Goal: Transaction & Acquisition: Download file/media

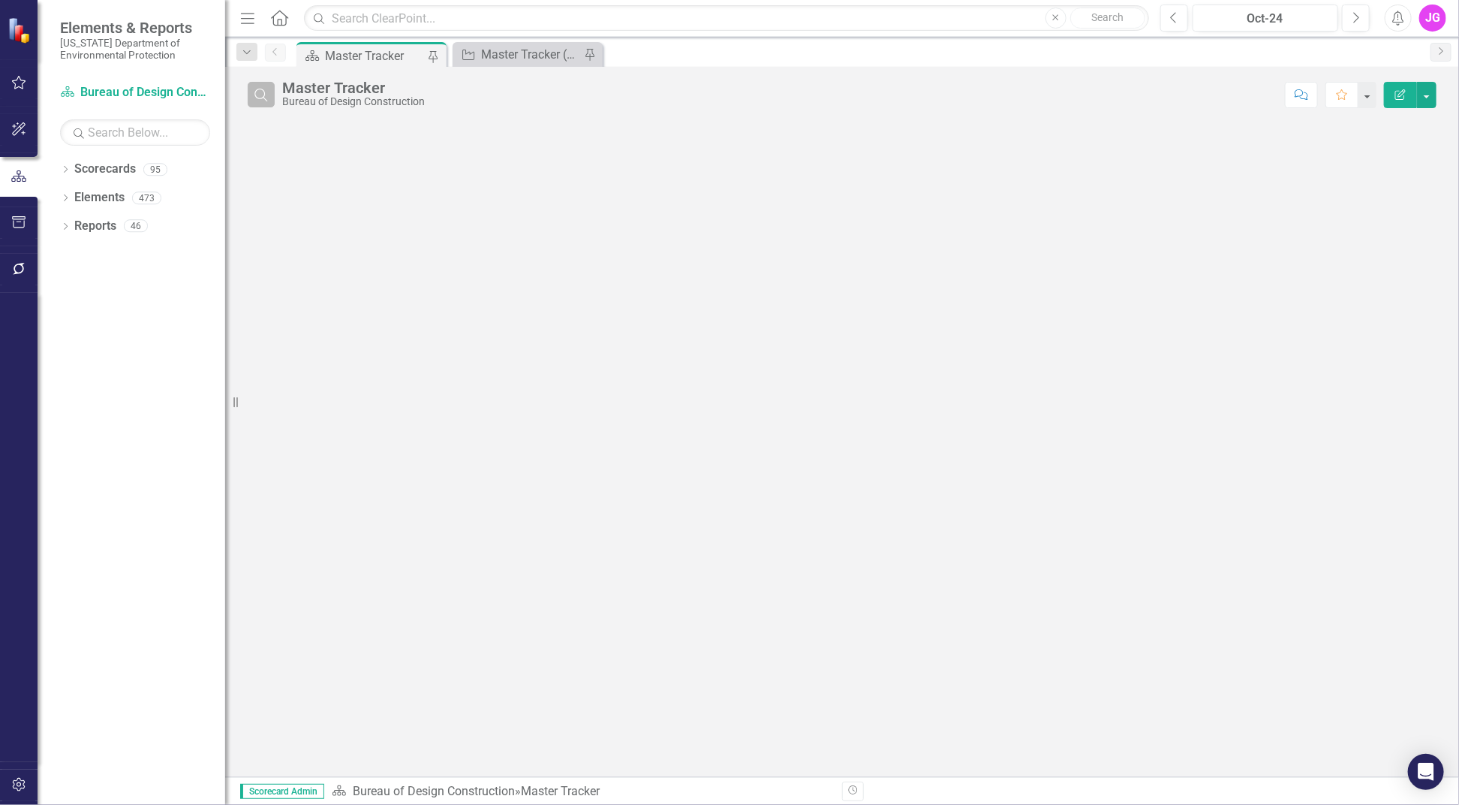
click at [254, 93] on icon "Search" at bounding box center [261, 95] width 17 height 14
click at [443, 92] on input "text" at bounding box center [779, 96] width 995 height 28
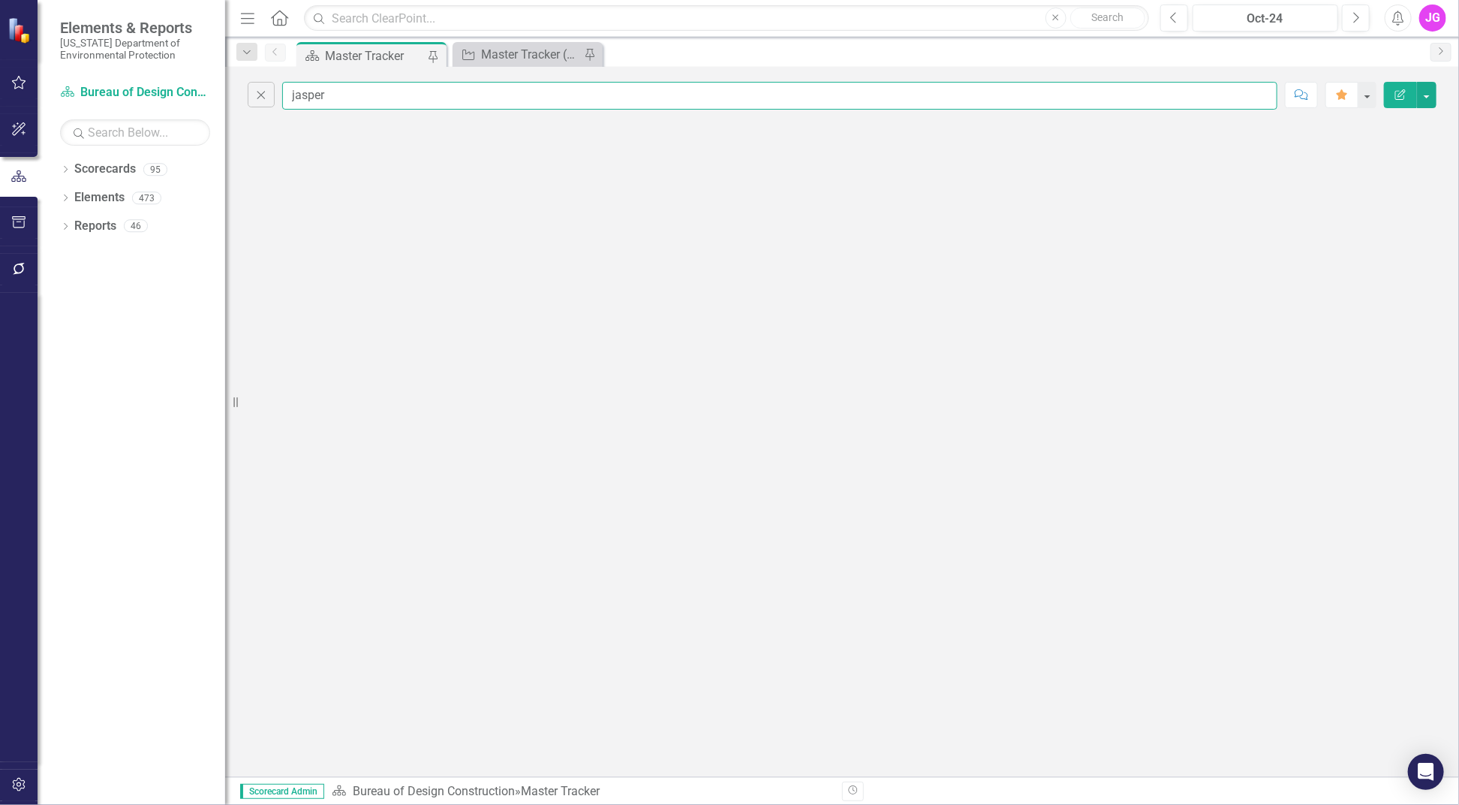
type input "jasper"
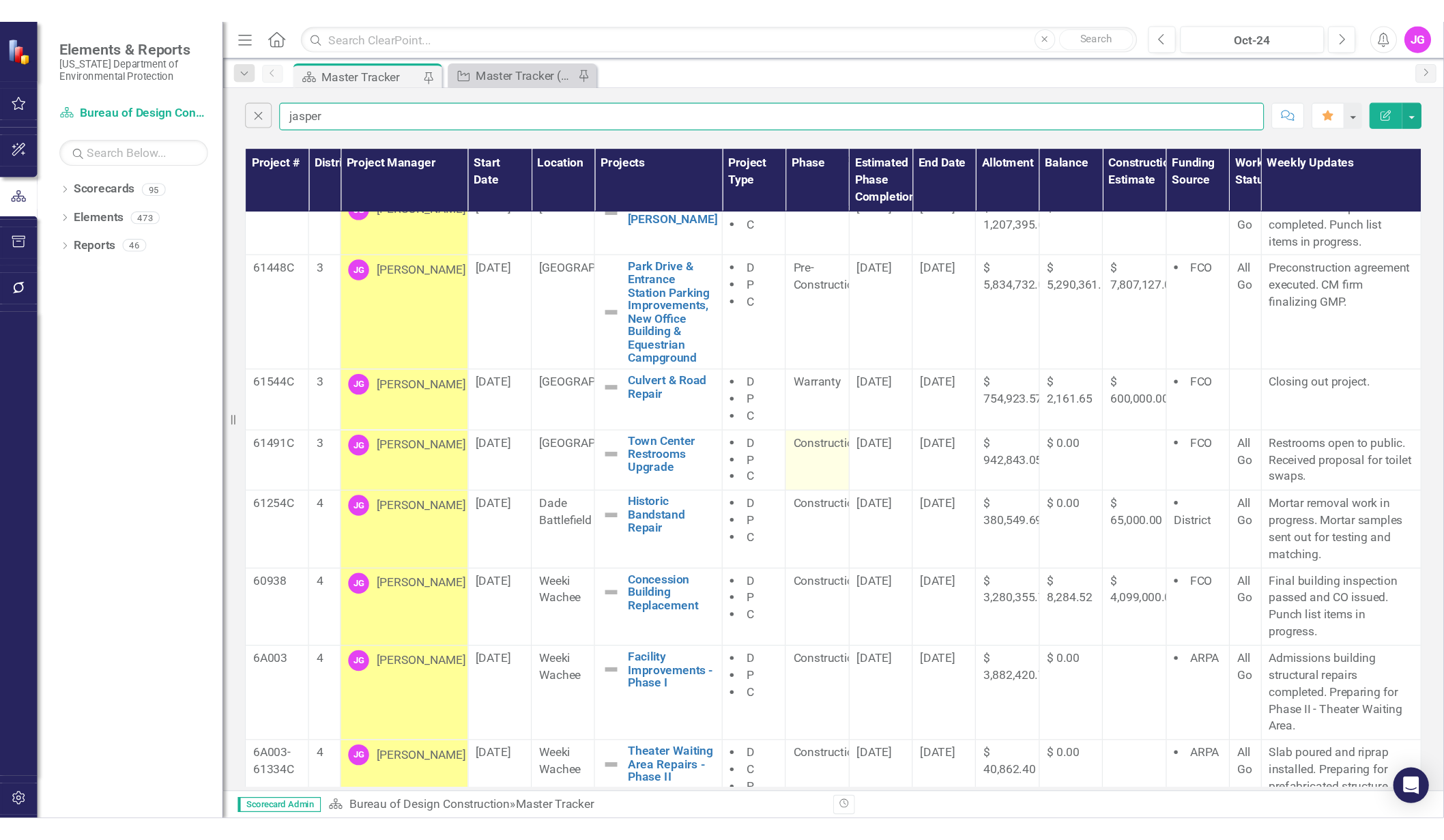
scroll to position [204, 0]
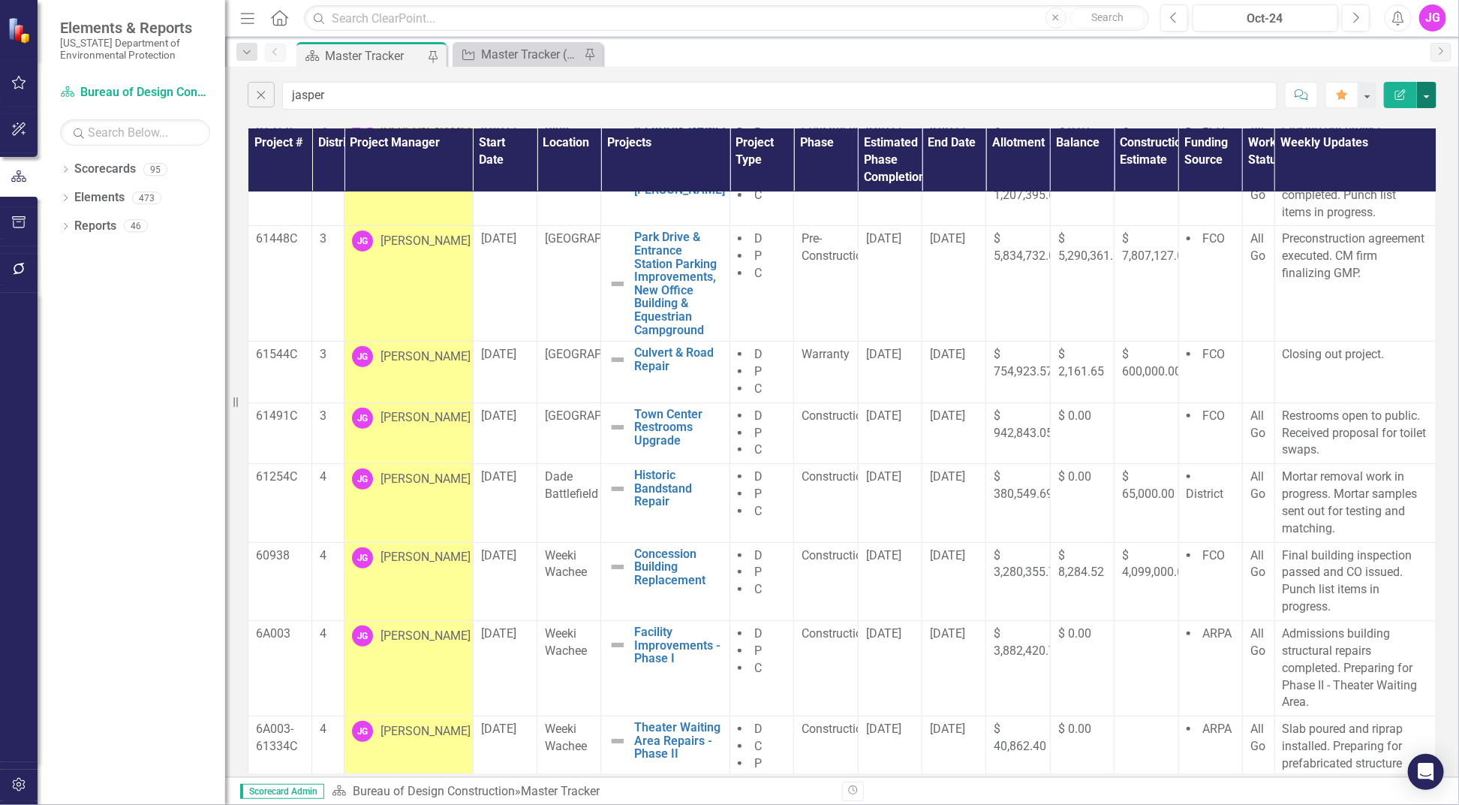
click at [1426, 92] on button "button" at bounding box center [1427, 95] width 20 height 26
click at [1384, 155] on link "PDF Export to PDF" at bounding box center [1376, 153] width 119 height 28
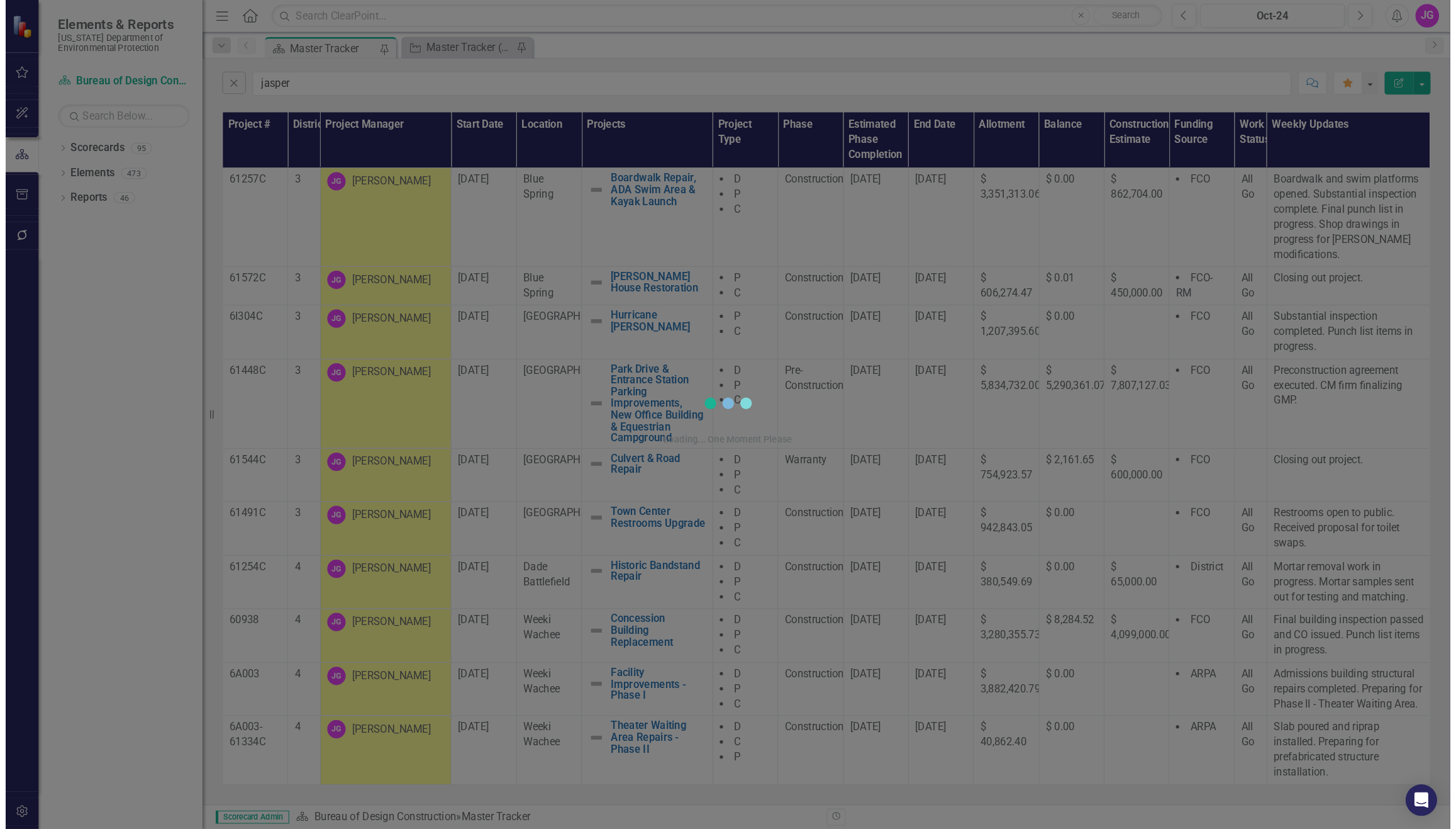
scroll to position [0, 0]
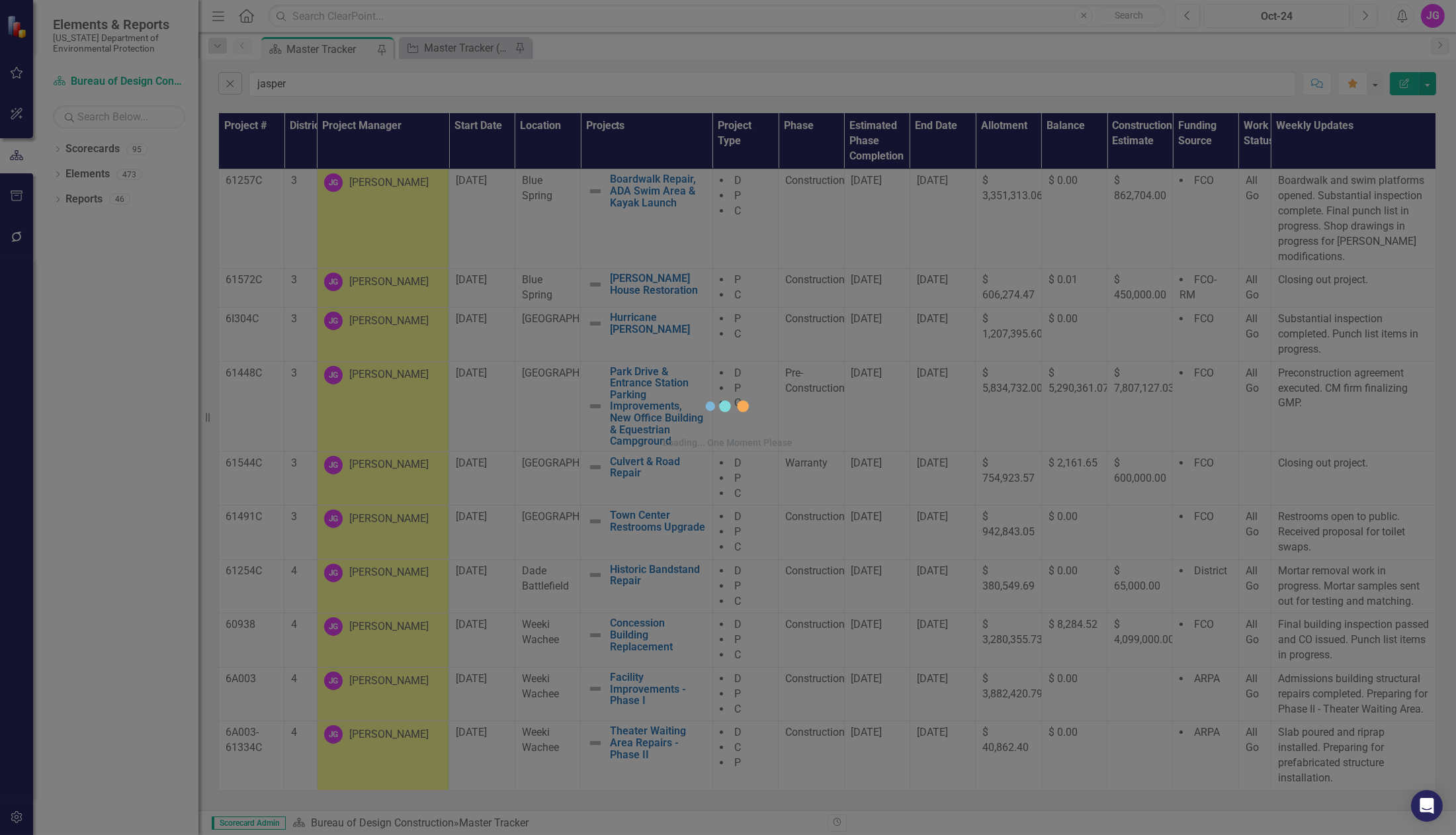
drag, startPoint x: 813, startPoint y: 298, endPoint x: 750, endPoint y: 306, distance: 63.5
click at [813, 298] on div "Loading... One Moment Please" at bounding box center [728, 417] width 397 height 835
click at [893, 82] on div "Loading... One Moment Please" at bounding box center [728, 417] width 397 height 835
click at [937, 227] on div "Loading... One Moment Please" at bounding box center [728, 417] width 1456 height 835
drag, startPoint x: 979, startPoint y: 283, endPoint x: 835, endPoint y: 241, distance: 150.0
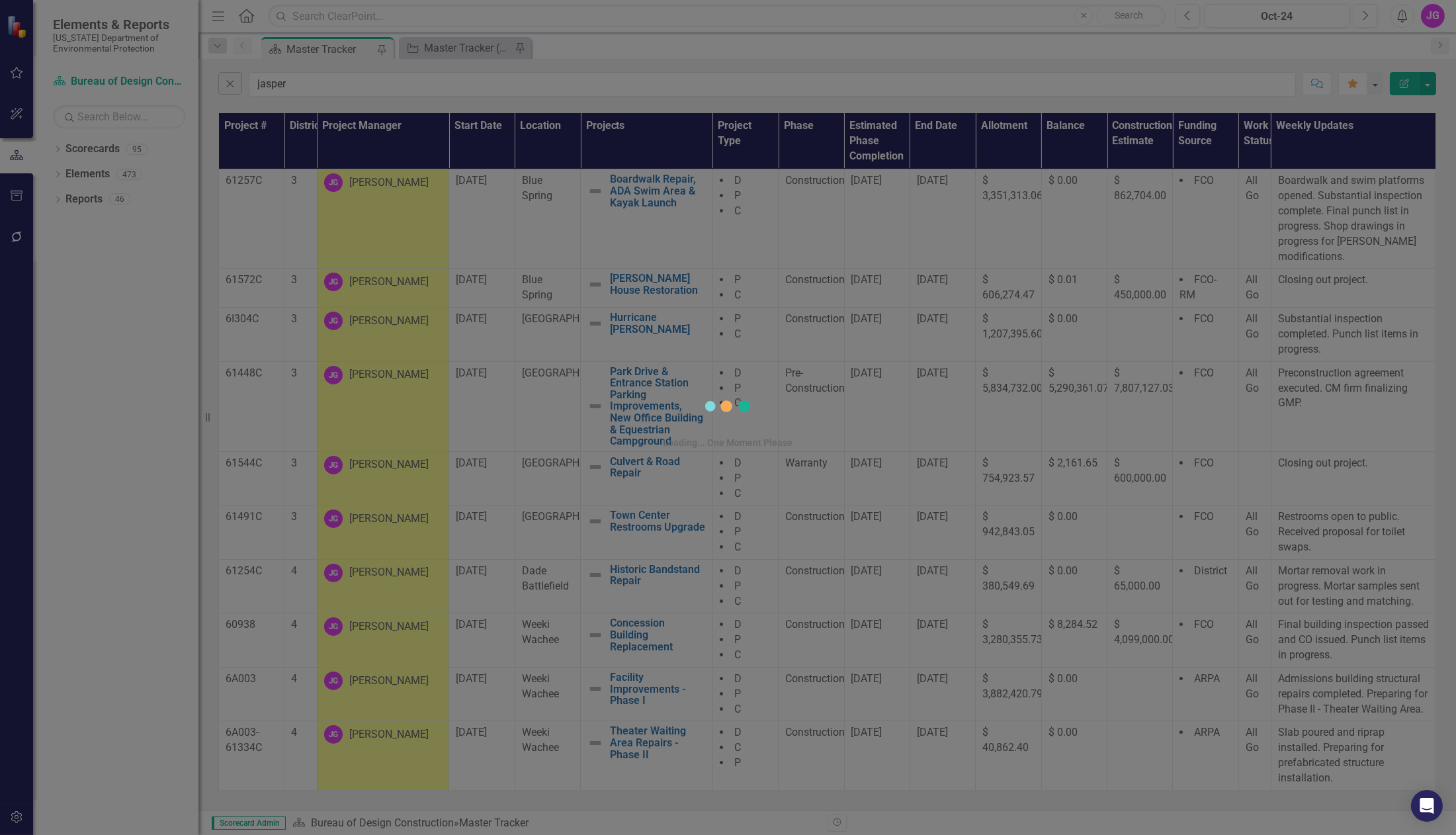
click at [914, 259] on div "Loading... One Moment Please" at bounding box center [728, 417] width 397 height 835
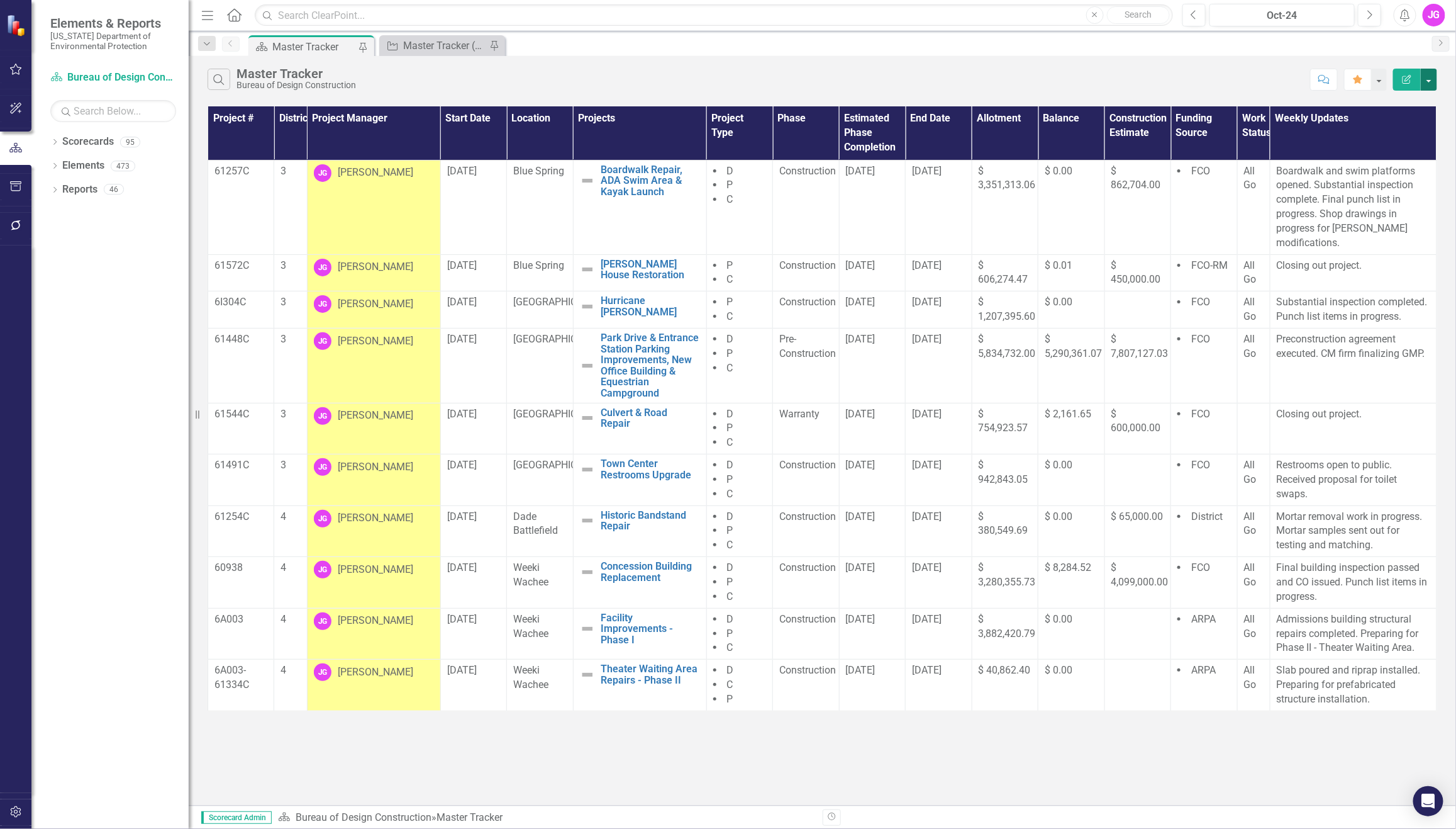
click at [1427, 80] on button "button" at bounding box center [1429, 80] width 17 height 22
click at [1391, 132] on link "PDF Export to PDF" at bounding box center [1387, 128] width 100 height 23
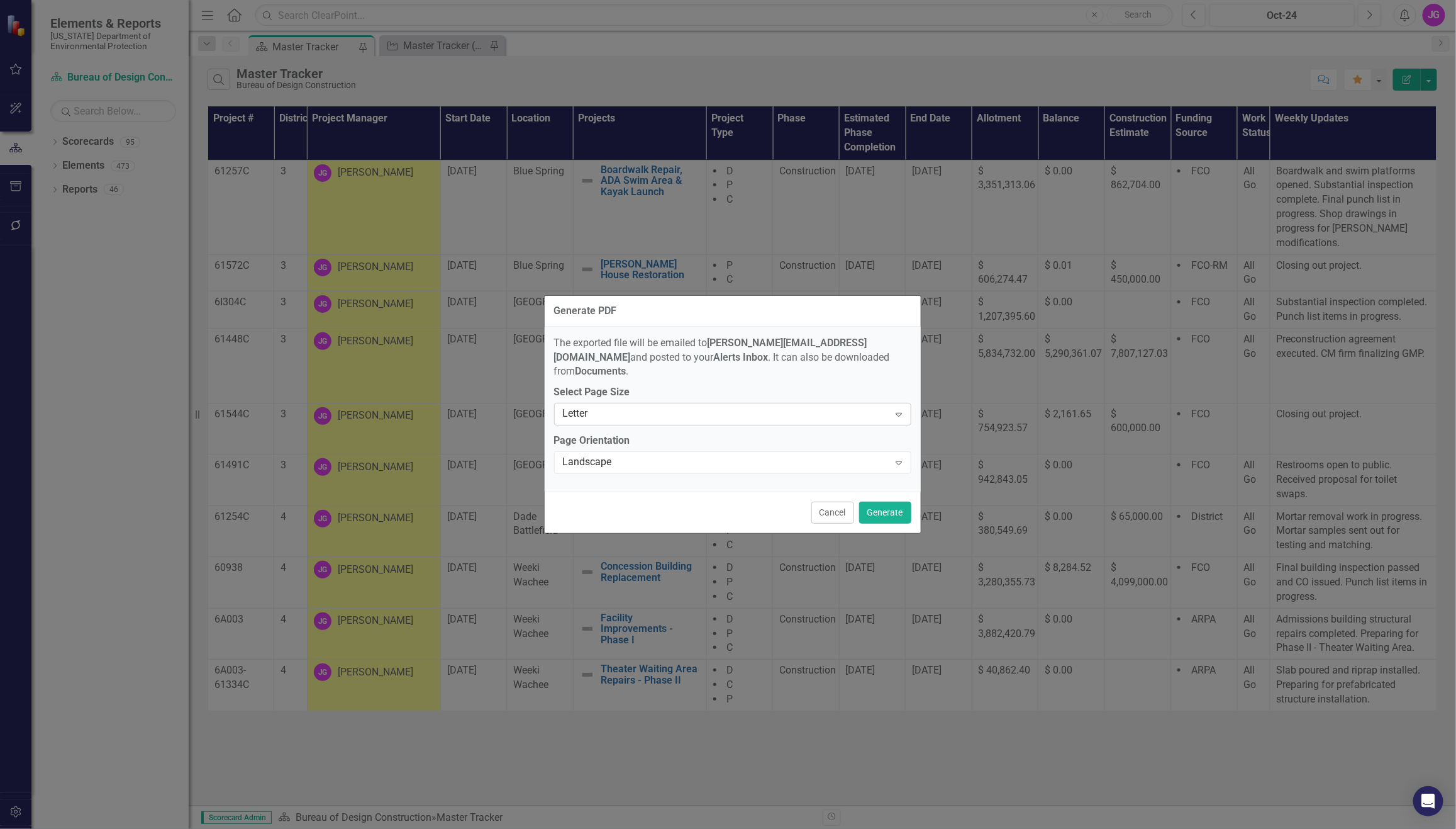
click at [664, 407] on div "Letter" at bounding box center [726, 414] width 327 height 14
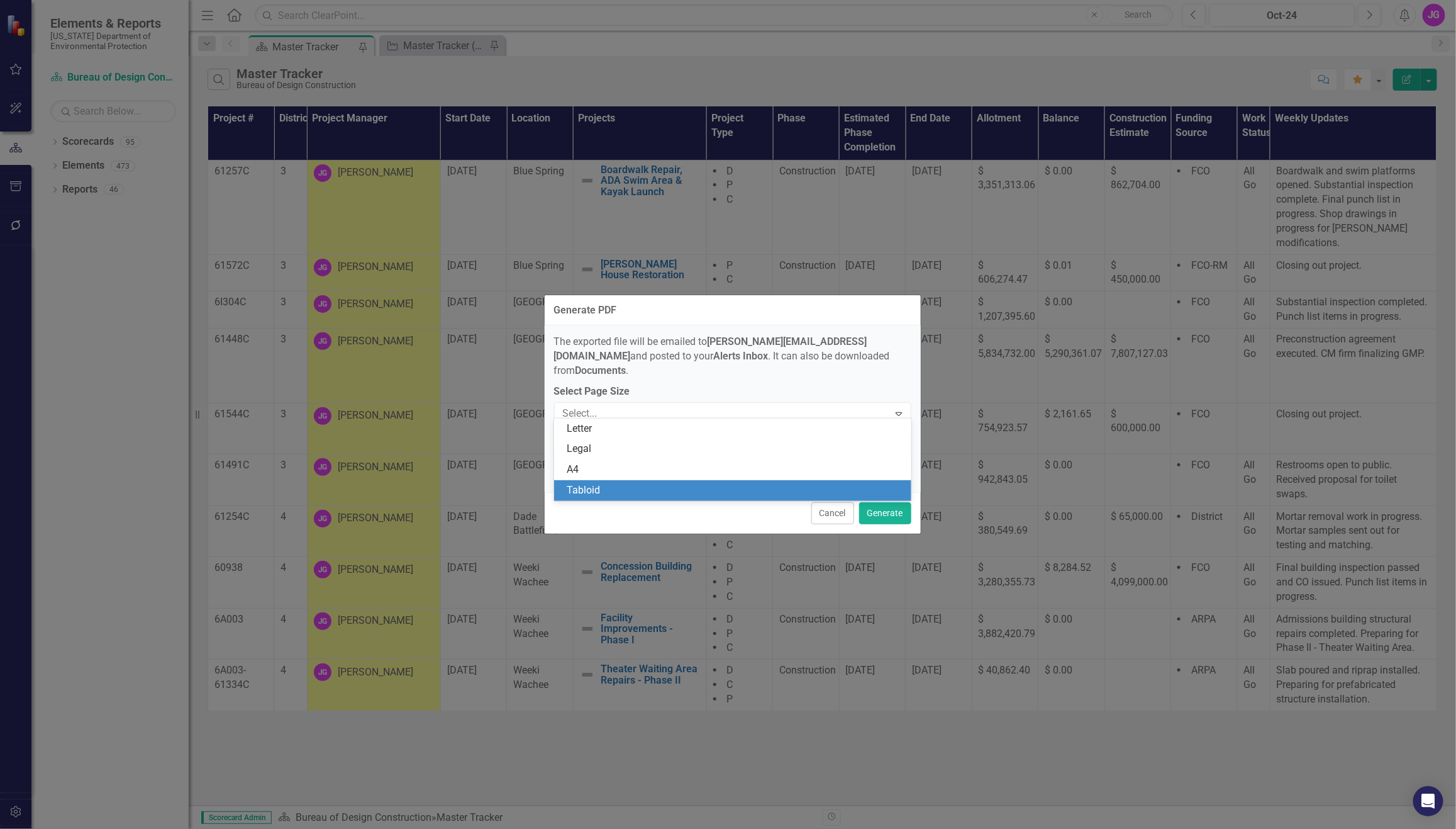
click at [606, 484] on div "Tabloid" at bounding box center [735, 490] width 337 height 14
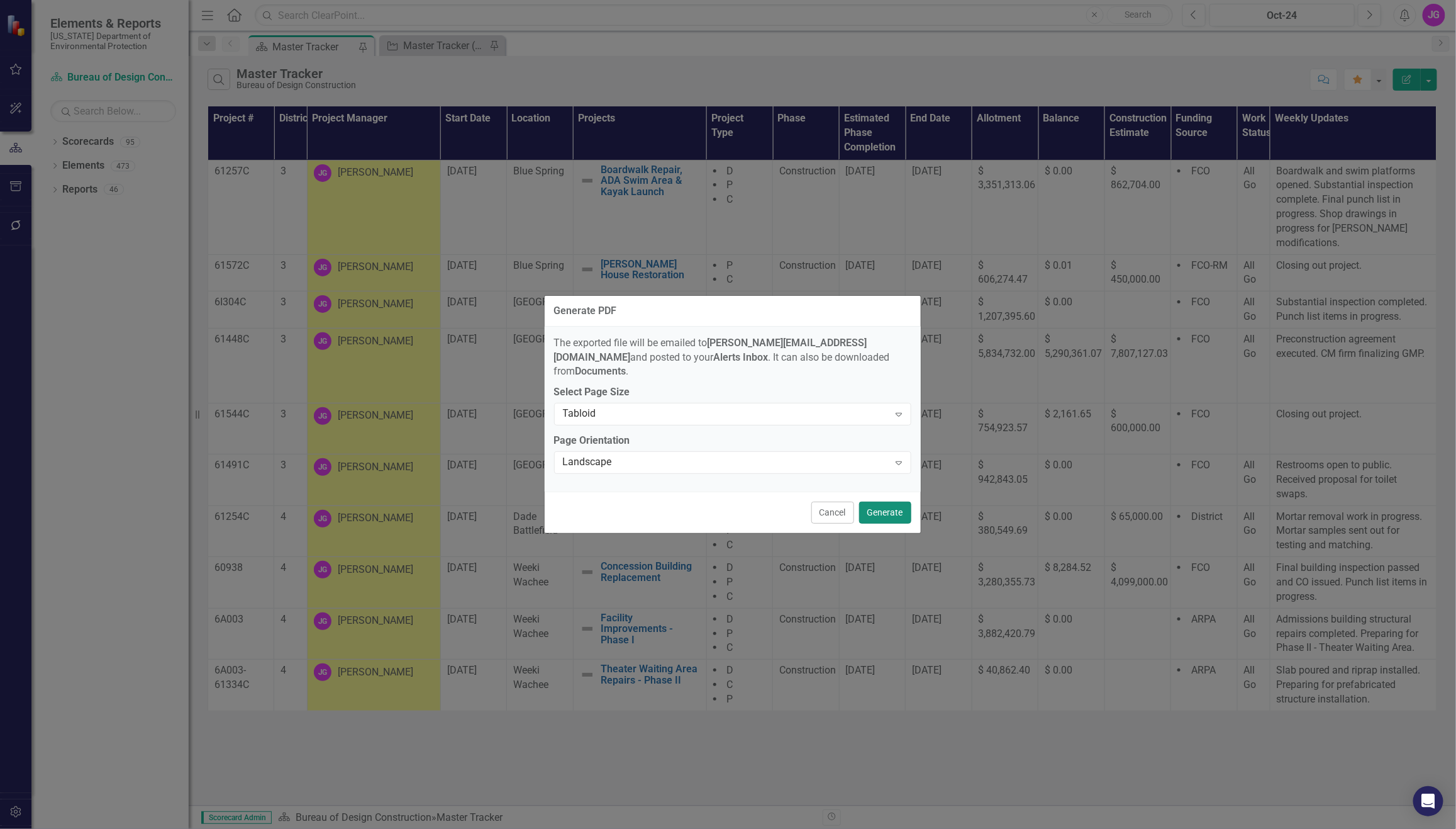
click at [883, 504] on button "Generate" at bounding box center [885, 512] width 52 height 22
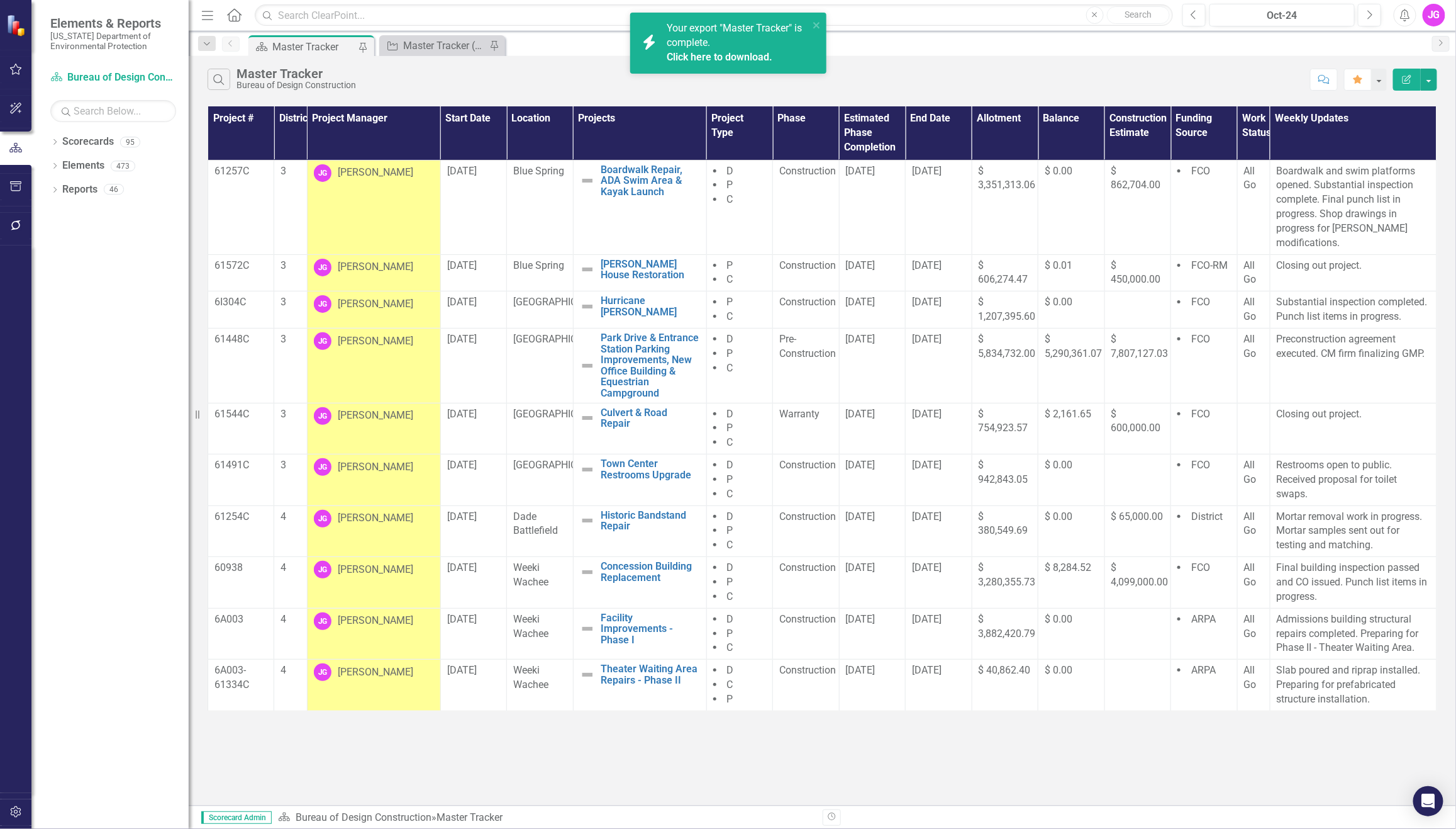
click at [710, 59] on link "Click here to download." at bounding box center [720, 57] width 106 height 12
